Goal: Task Accomplishment & Management: Use online tool/utility

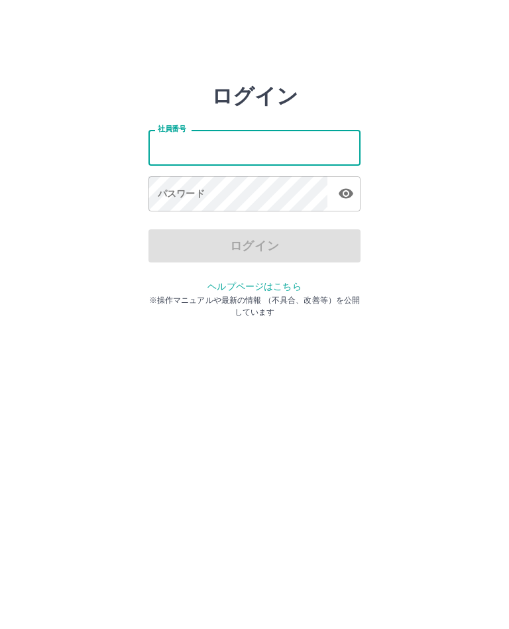
click at [210, 155] on input "社員番号" at bounding box center [254, 147] width 212 height 35
type input "*******"
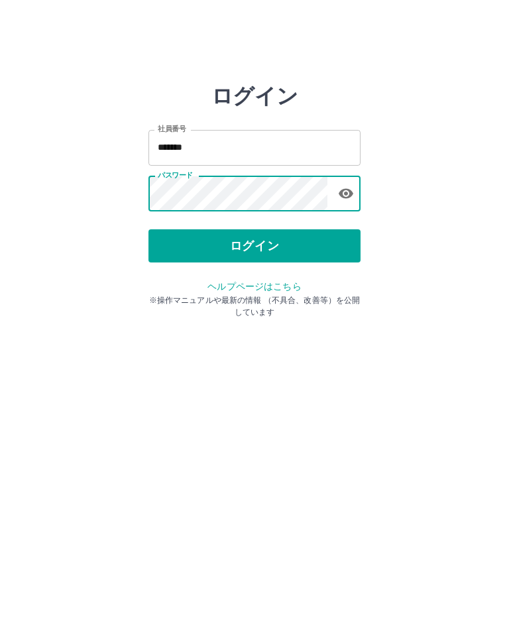
click at [251, 256] on button "ログイン" at bounding box center [254, 245] width 212 height 33
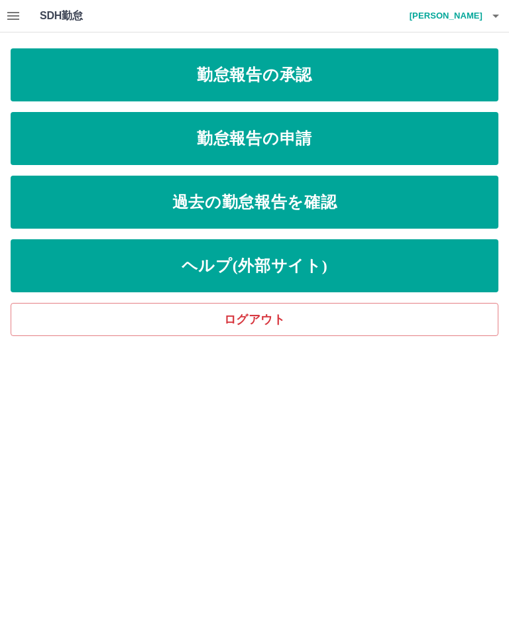
click at [254, 75] on link "勤怠報告の承認" at bounding box center [255, 74] width 488 height 53
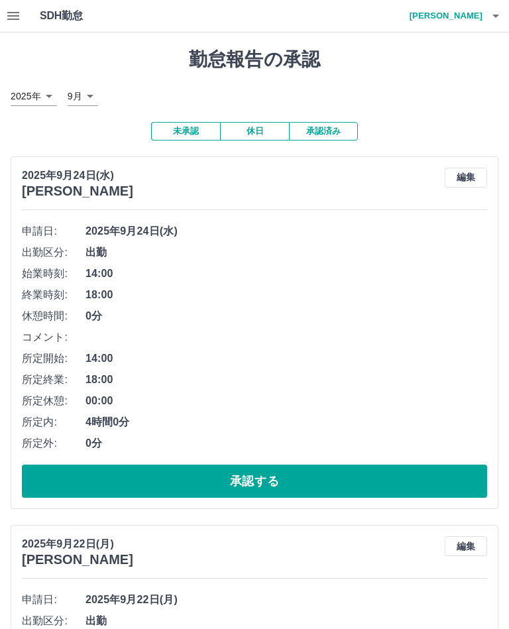
click at [256, 490] on button "承認する" at bounding box center [254, 481] width 465 height 33
click at [260, 489] on button "承認する" at bounding box center [254, 481] width 465 height 33
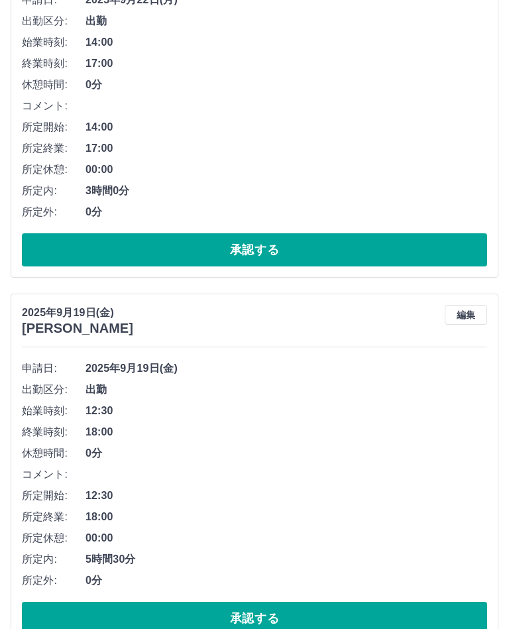
scroll to position [232, 0]
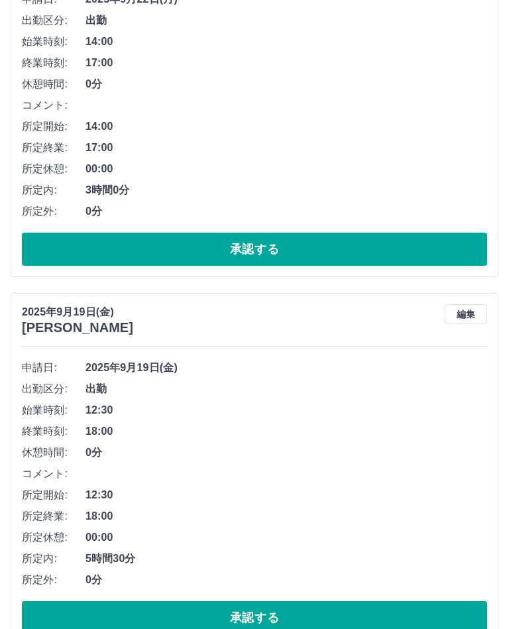
click at [253, 624] on button "承認する" at bounding box center [254, 617] width 465 height 33
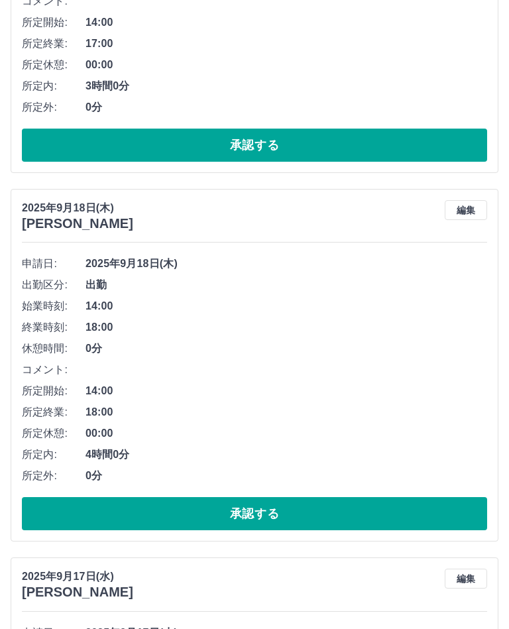
scroll to position [341, 0]
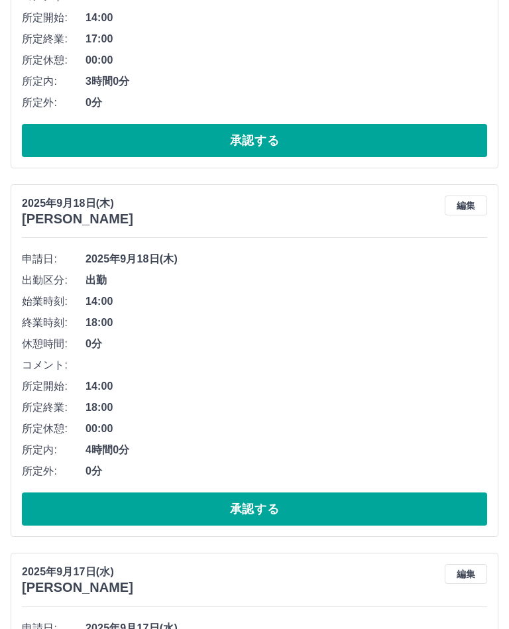
click at [254, 514] on button "承認する" at bounding box center [254, 508] width 465 height 33
click at [261, 511] on button "承認する" at bounding box center [254, 508] width 465 height 33
click at [264, 512] on button "承認する" at bounding box center [254, 508] width 465 height 33
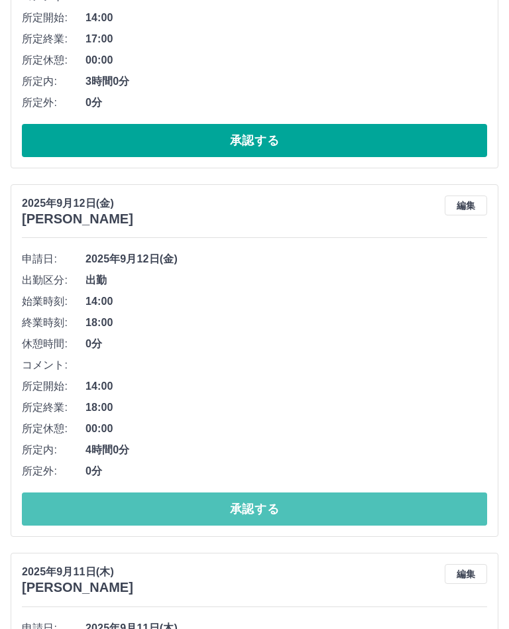
click at [258, 514] on button "承認する" at bounding box center [254, 508] width 465 height 33
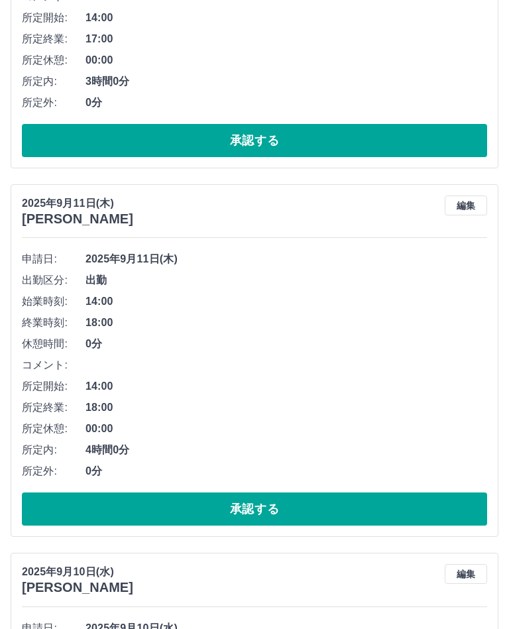
click at [258, 511] on button "承認する" at bounding box center [254, 508] width 465 height 33
click at [258, 516] on button "承認する" at bounding box center [254, 508] width 465 height 33
click at [260, 512] on button "承認する" at bounding box center [254, 508] width 465 height 33
click at [264, 512] on button "承認する" at bounding box center [254, 508] width 465 height 33
click at [255, 514] on button "承認する" at bounding box center [254, 508] width 465 height 33
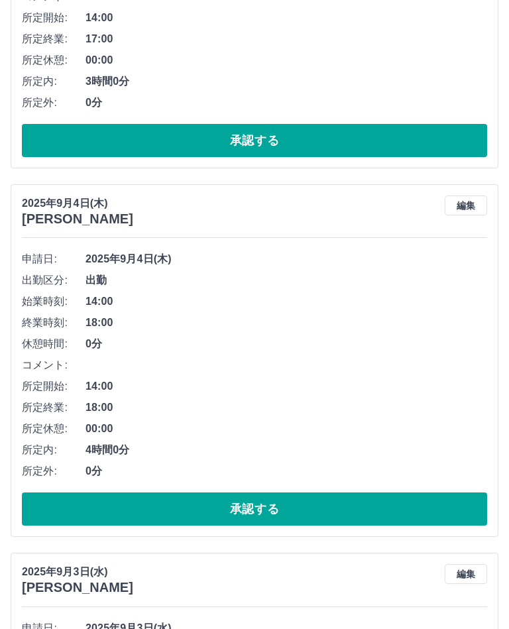
click at [262, 512] on button "承認する" at bounding box center [254, 508] width 465 height 33
click at [258, 514] on button "承認する" at bounding box center [254, 508] width 465 height 33
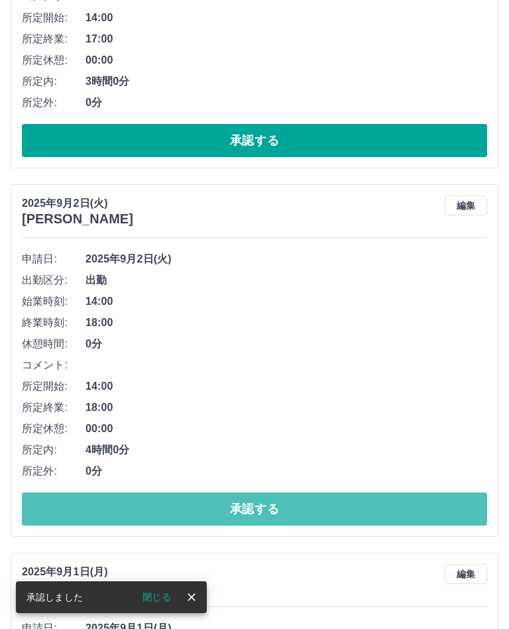
click at [257, 512] on button "承認する" at bounding box center [254, 508] width 465 height 33
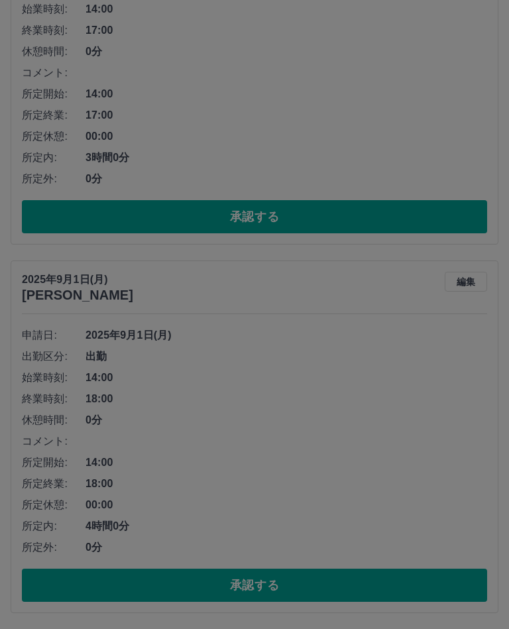
scroll to position [240, 0]
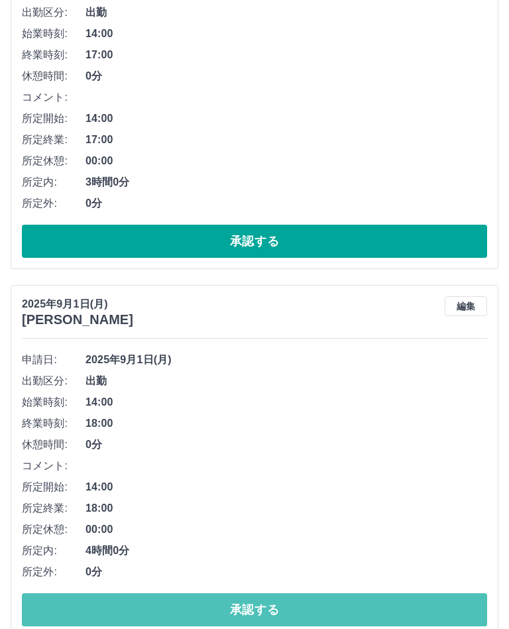
click at [264, 614] on button "承認する" at bounding box center [254, 609] width 465 height 33
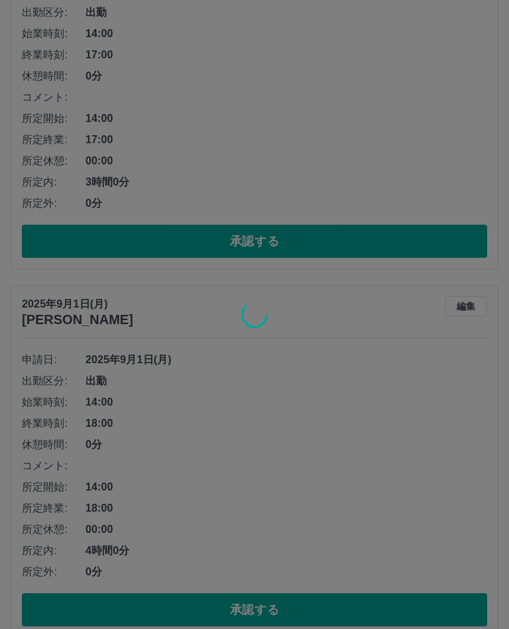
scroll to position [0, 0]
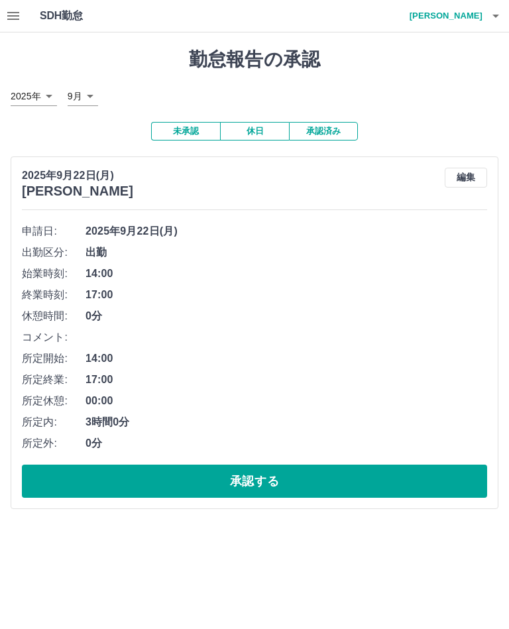
click at [467, 184] on button "編集" at bounding box center [466, 178] width 42 height 20
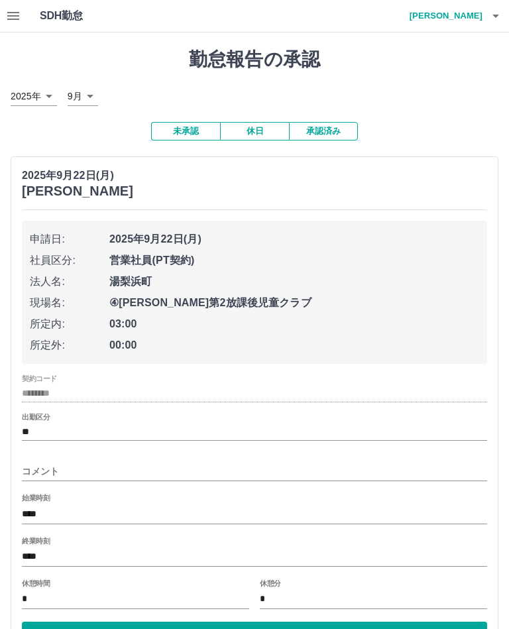
click at [38, 517] on input "****" at bounding box center [254, 513] width 465 height 19
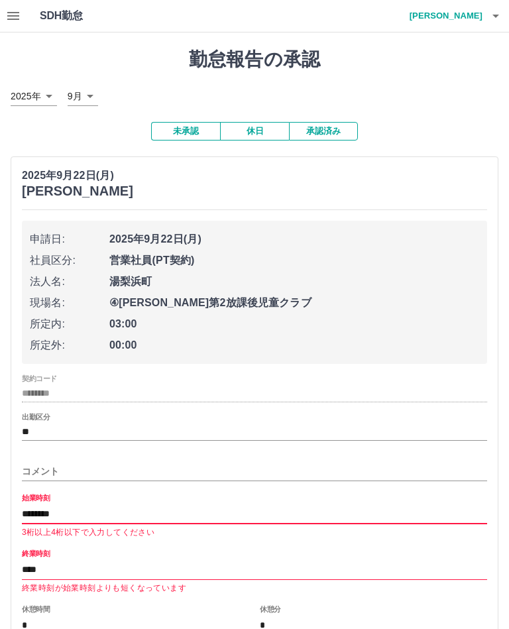
click at [46, 511] on input "********" at bounding box center [254, 513] width 465 height 19
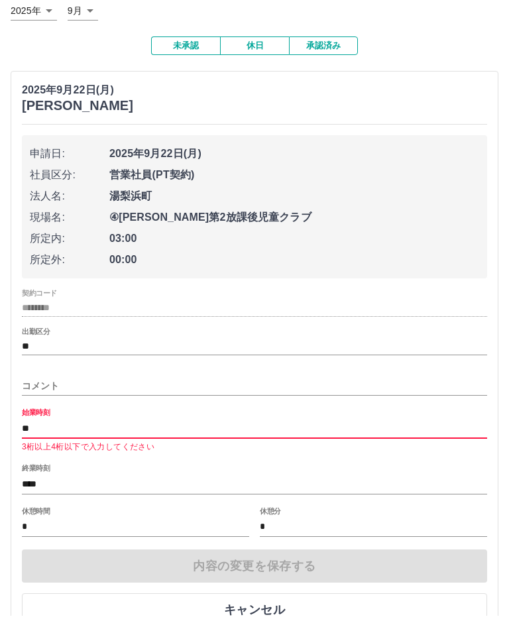
scroll to position [85, 0]
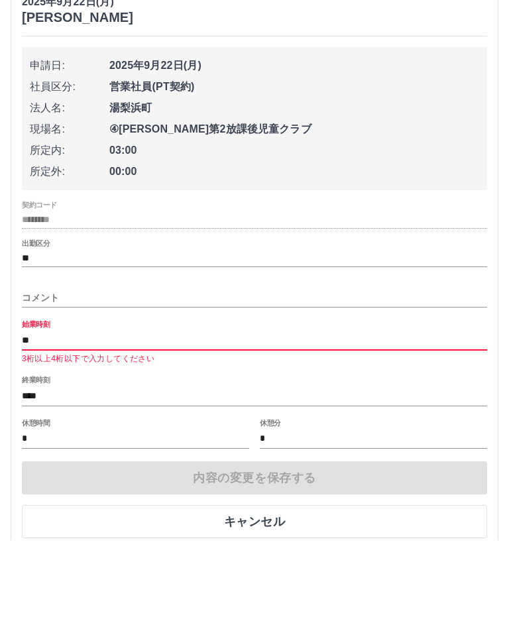
type input "*"
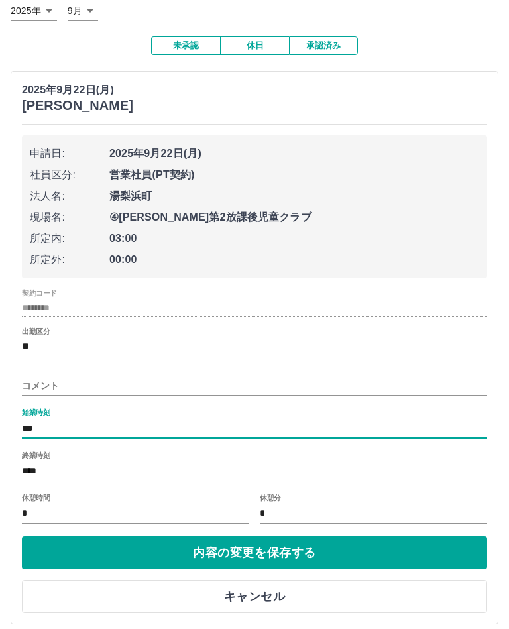
scroll to position [72, 0]
type input "****"
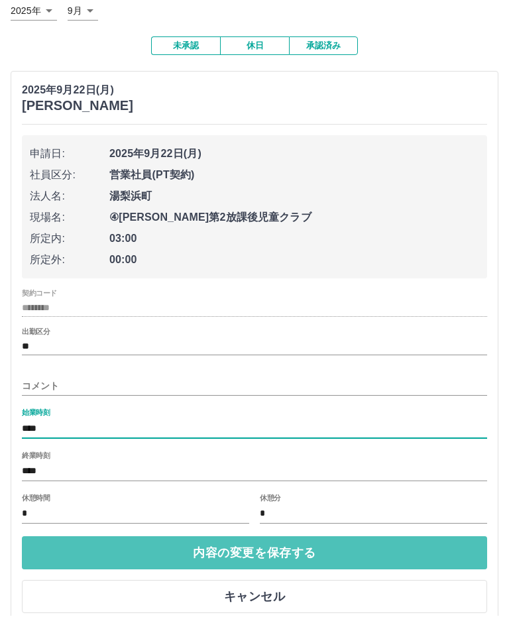
click at [273, 557] on button "内容の変更を保存する" at bounding box center [254, 565] width 465 height 33
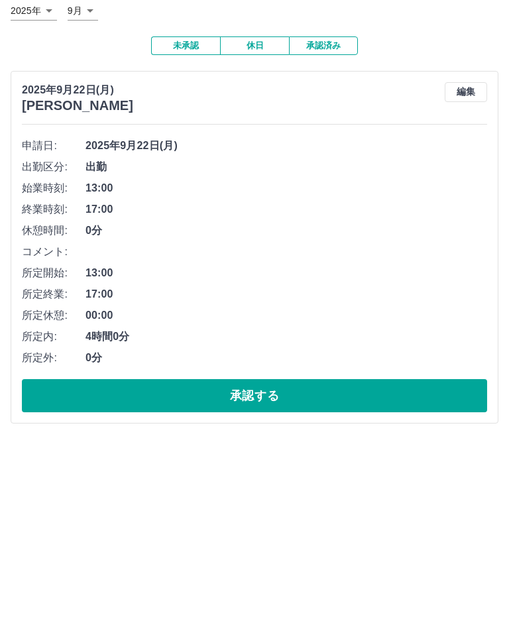
click at [254, 465] on button "承認する" at bounding box center [254, 481] width 465 height 33
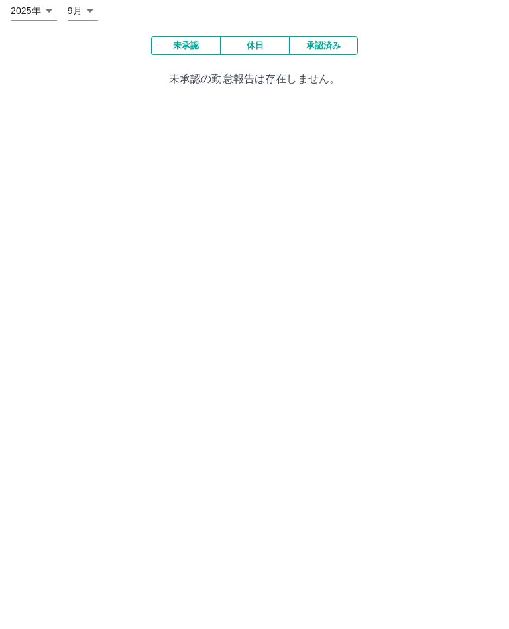
click at [472, 32] on div "勤怠報告の承認 2025年 **** 9月 * 未承認 休日 承認済み 未承認の勤怠報告は存在しません。" at bounding box center [254, 110] width 509 height 156
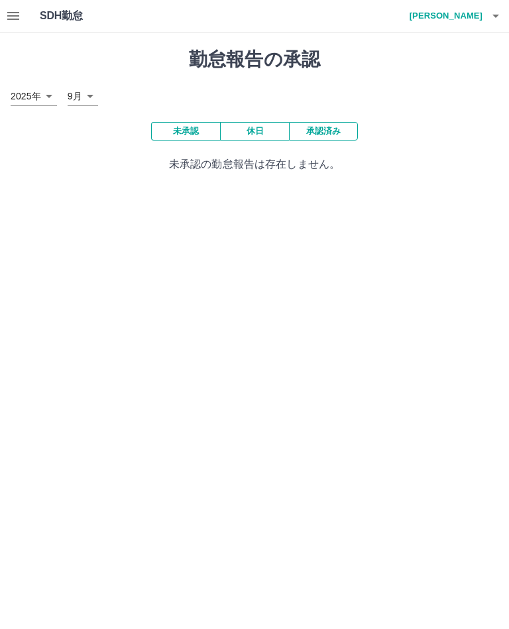
click at [470, 18] on h4 "坂口　由美" at bounding box center [443, 16] width 80 height 32
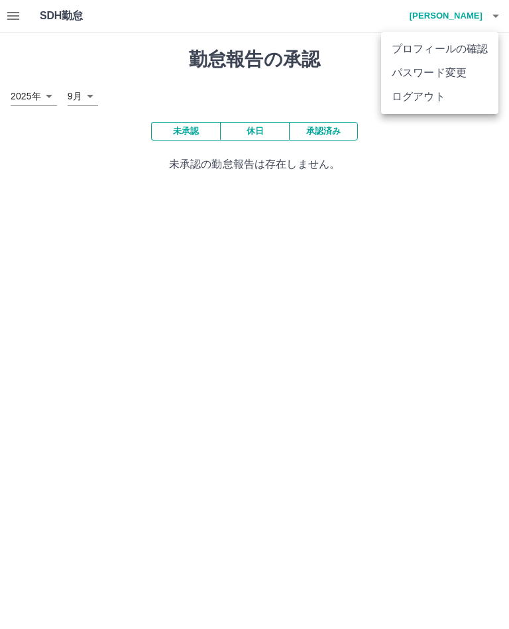
click at [432, 100] on li "ログアウト" at bounding box center [439, 97] width 117 height 24
